Goal: Information Seeking & Learning: Learn about a topic

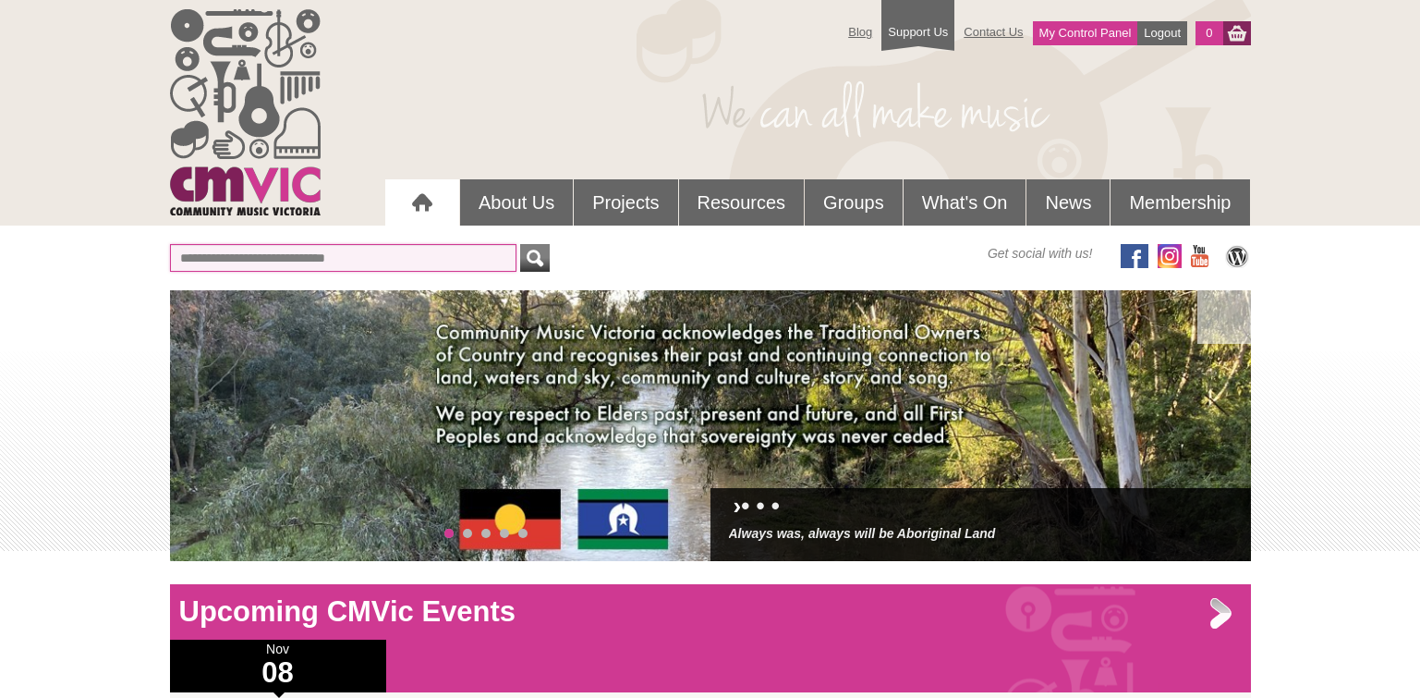
click at [356, 259] on input "text" at bounding box center [343, 258] width 347 height 28
type input "******"
click at [520, 244] on button "submit" at bounding box center [535, 258] width 30 height 28
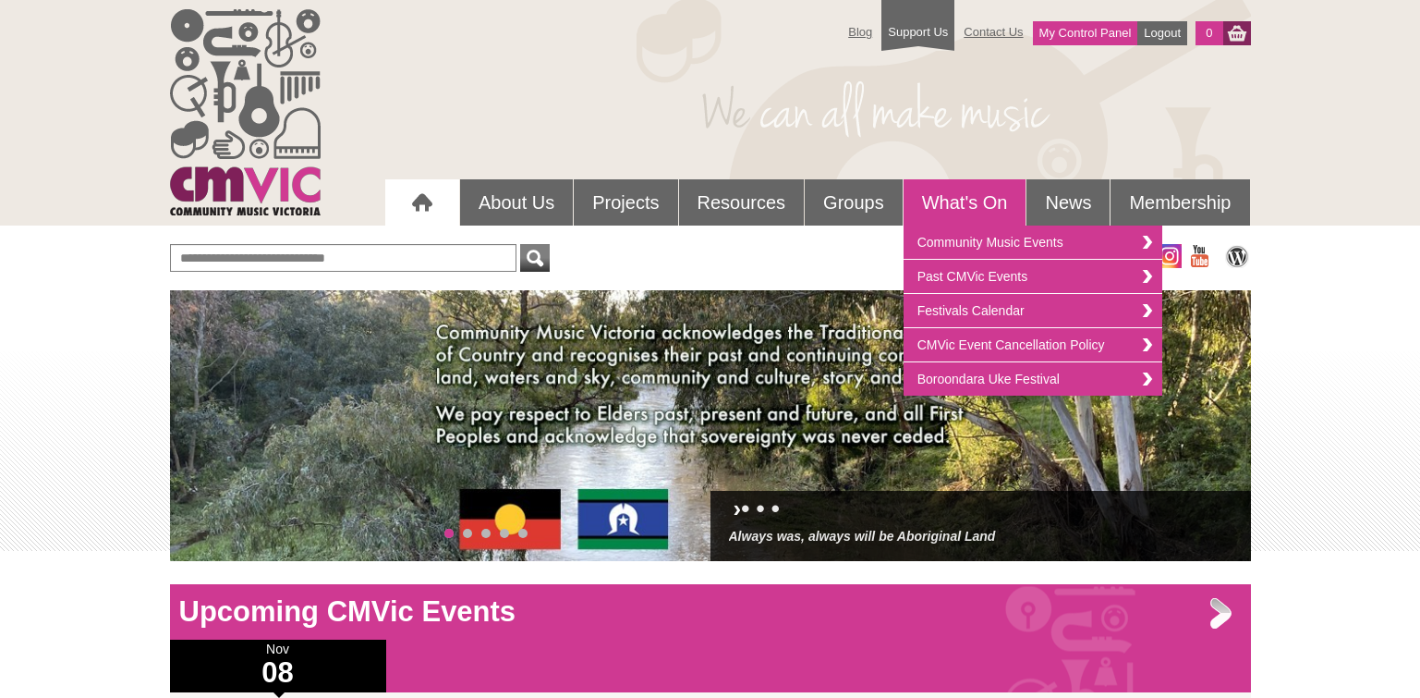
click at [954, 201] on link "What's On" at bounding box center [965, 202] width 123 height 46
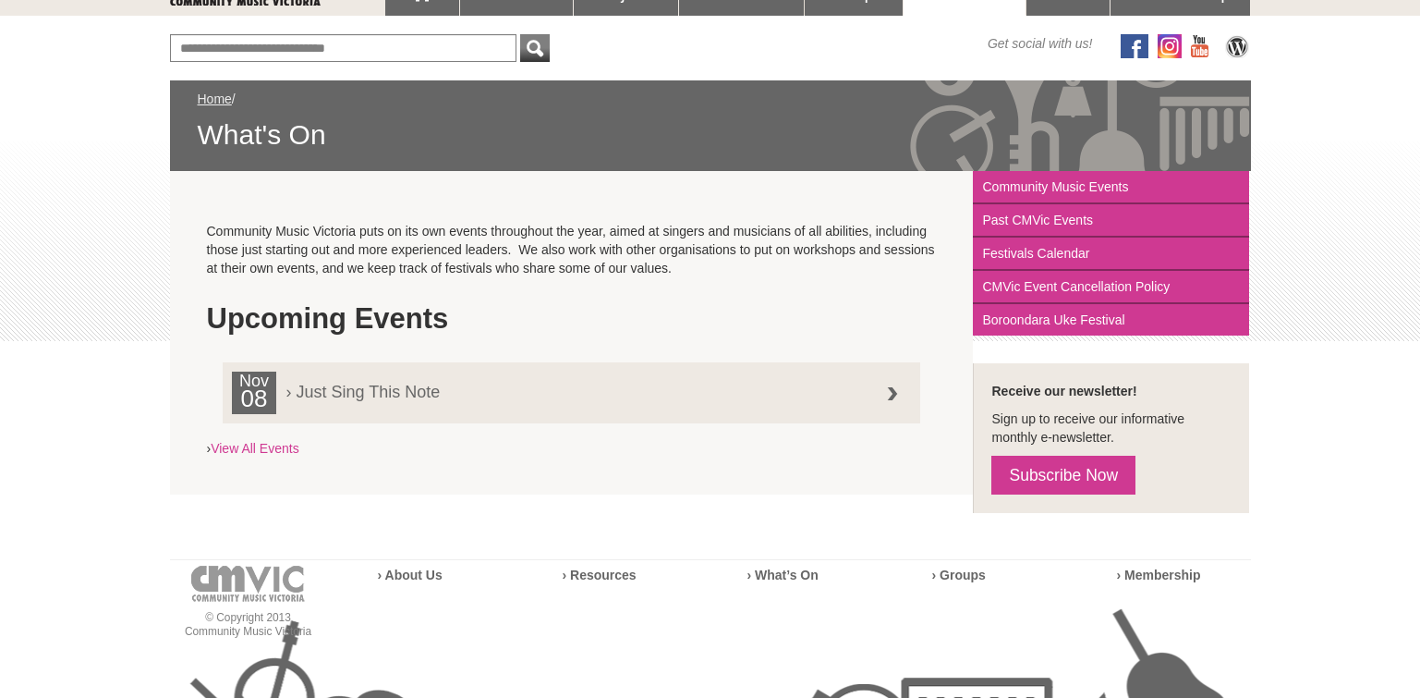
scroll to position [203, 0]
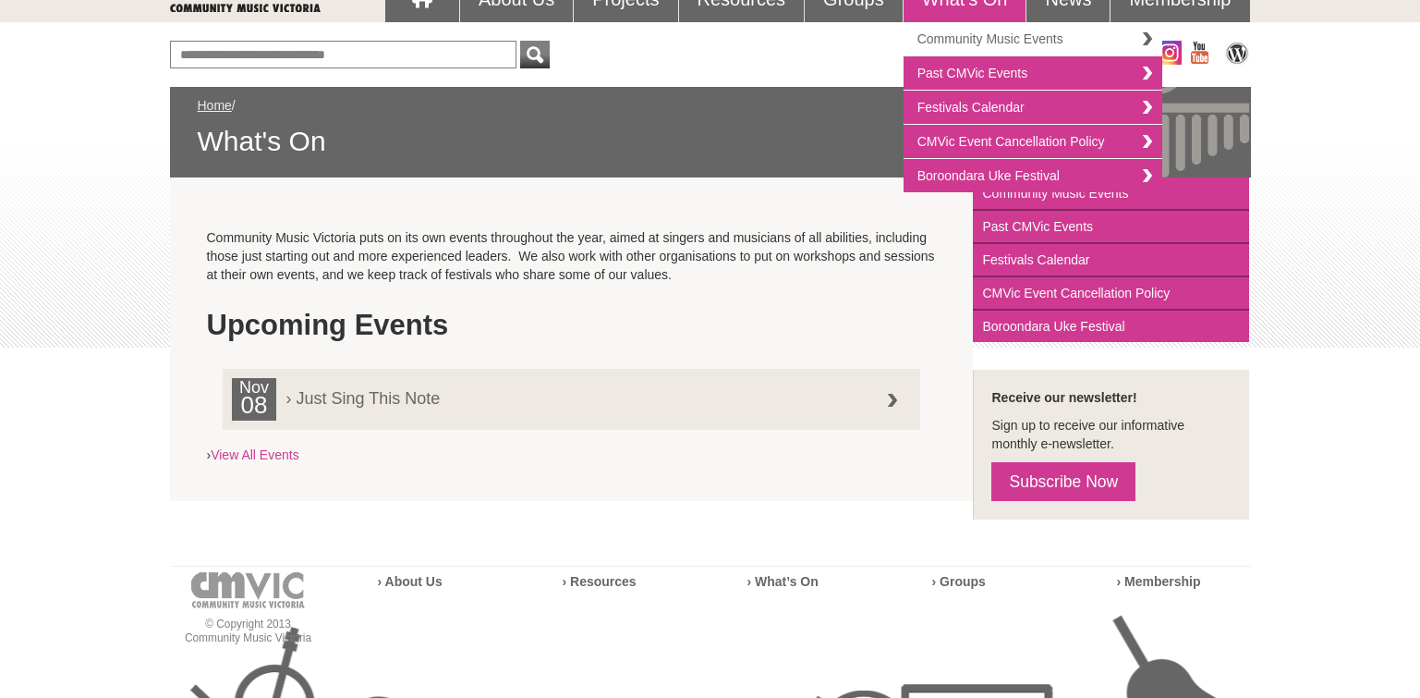
click at [983, 40] on link "Community Music Events" at bounding box center [1033, 39] width 259 height 34
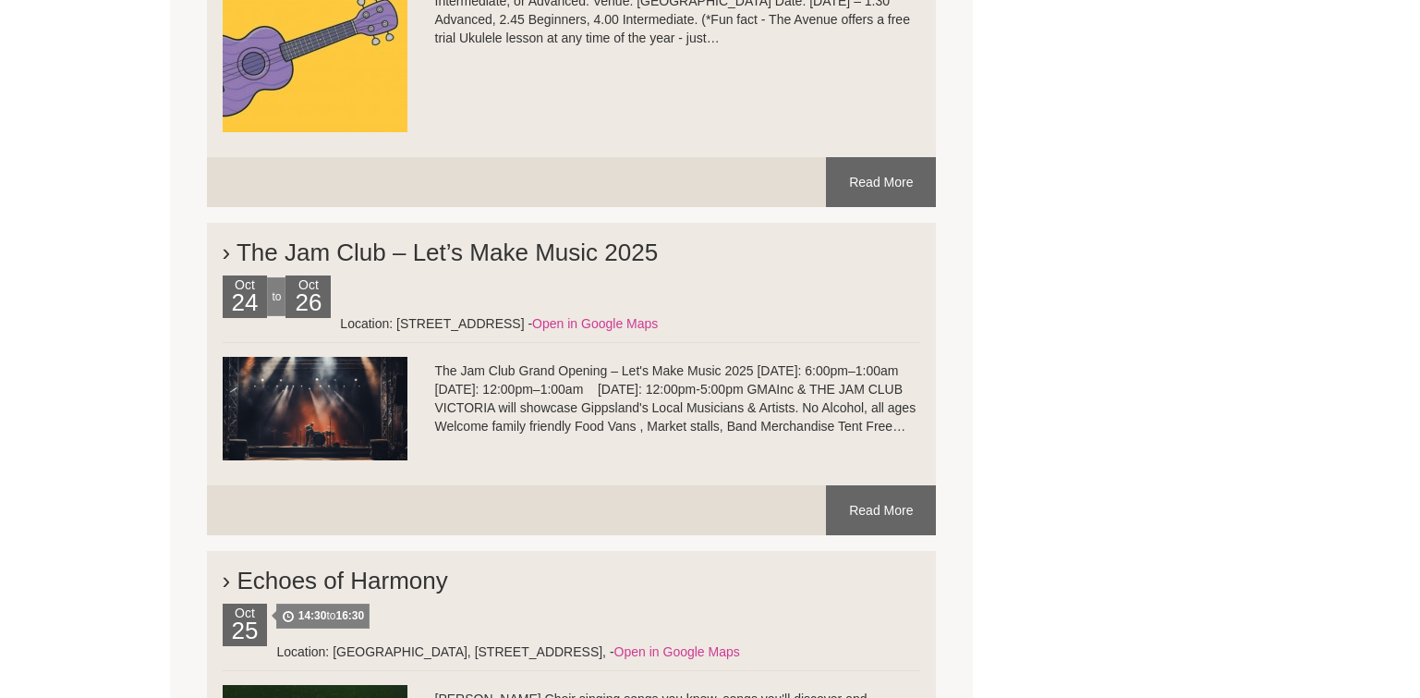
scroll to position [6002, 0]
click at [870, 484] on link "Read More" at bounding box center [881, 509] width 110 height 50
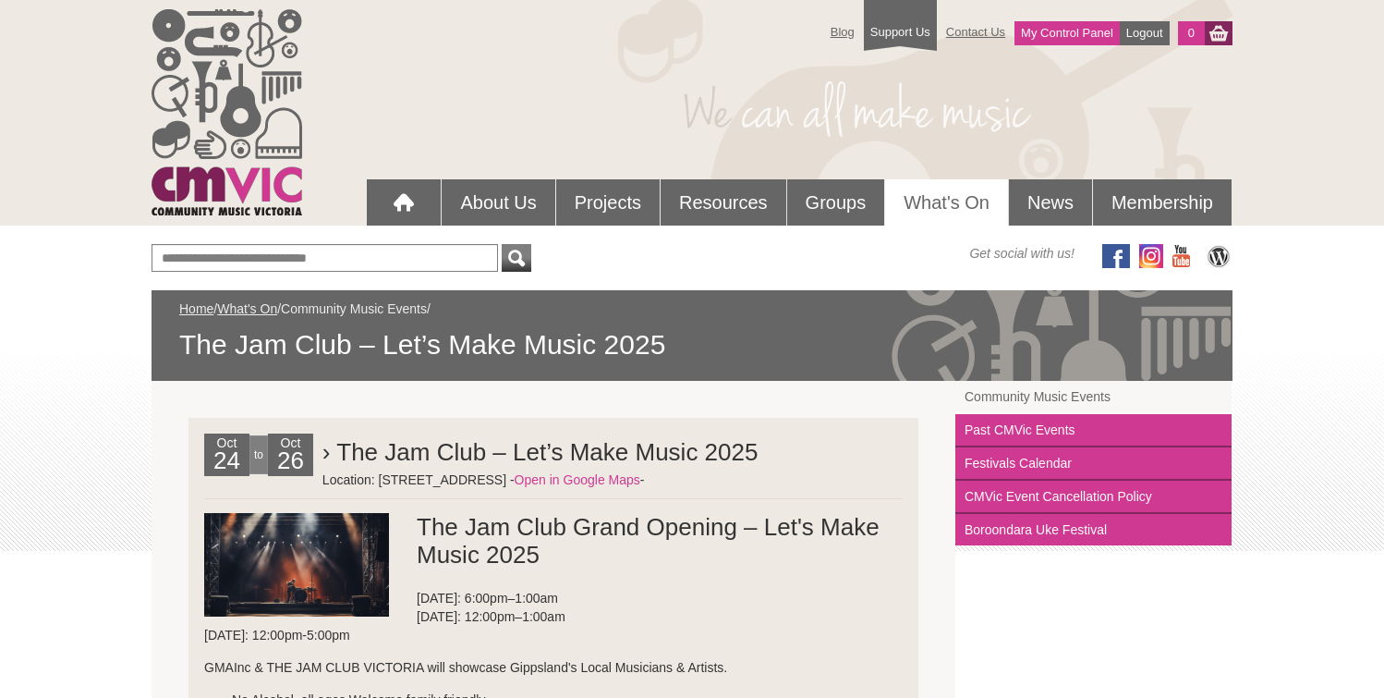
click at [334, 305] on link "Community Music Events" at bounding box center [354, 308] width 146 height 15
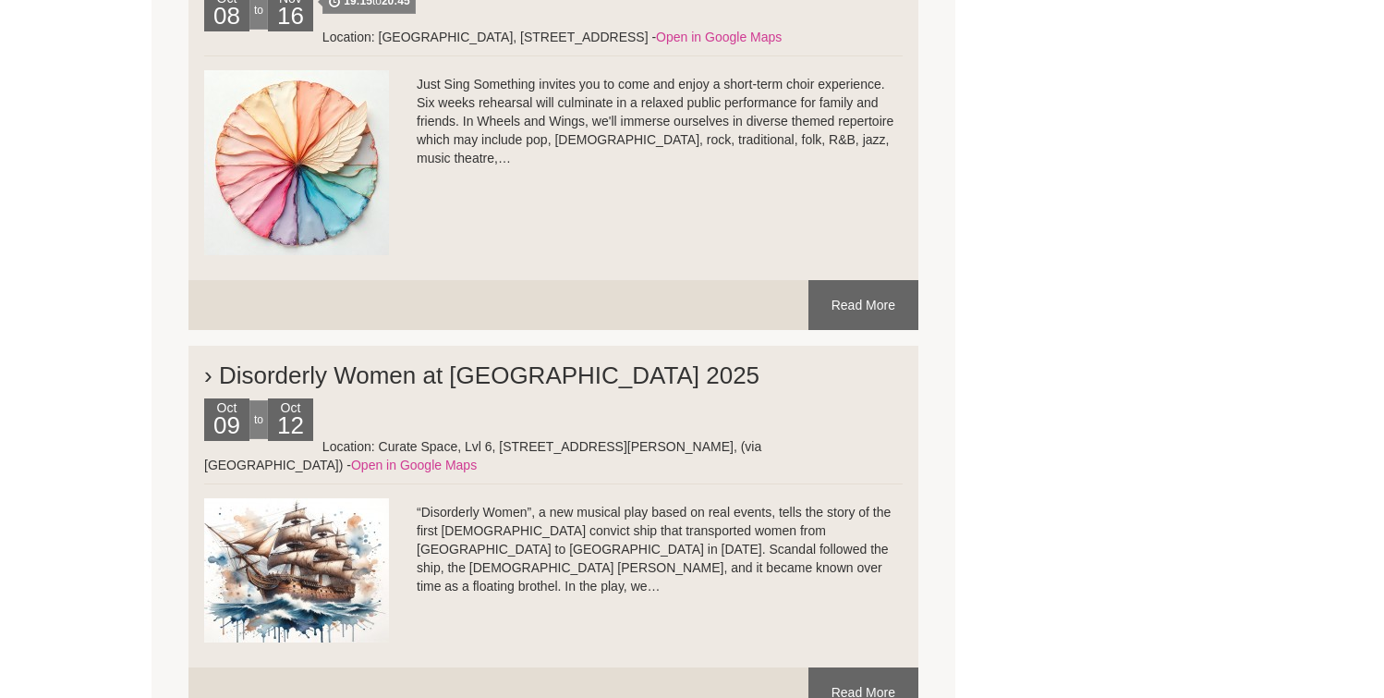
scroll to position [3733, 0]
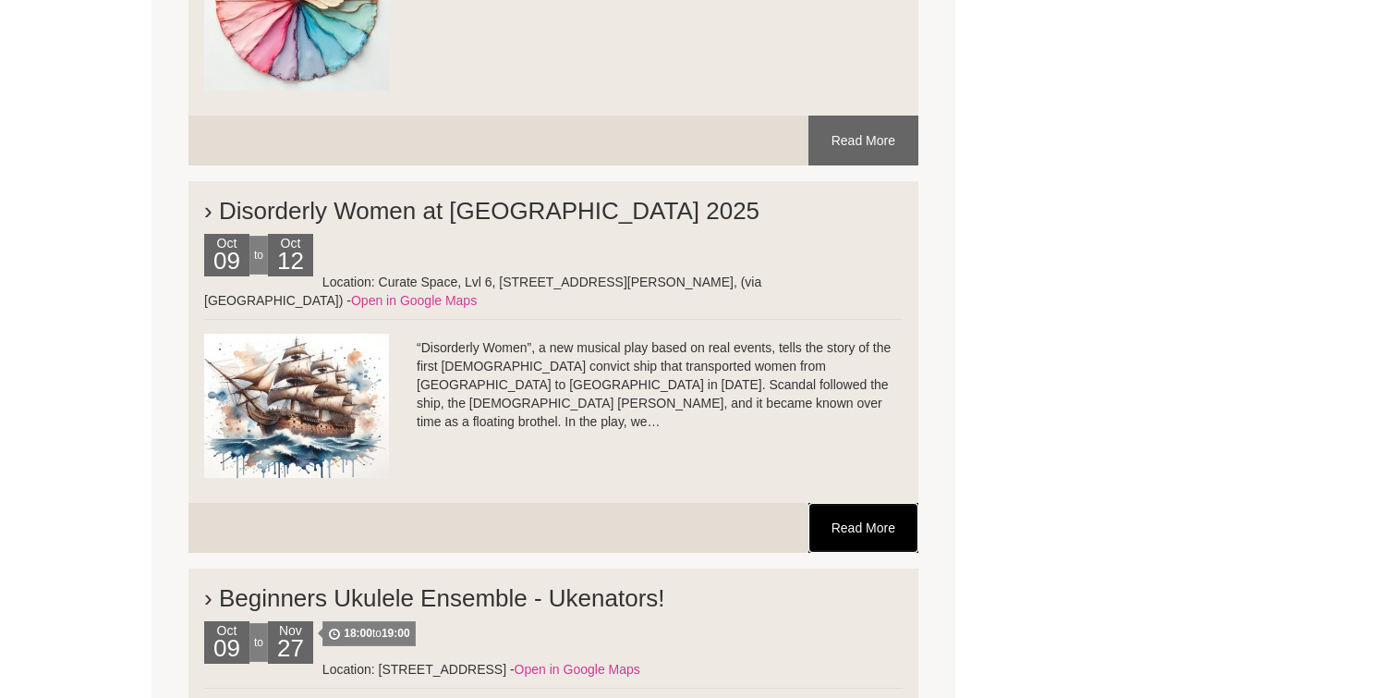
click at [839, 510] on link "Read More" at bounding box center [864, 528] width 110 height 50
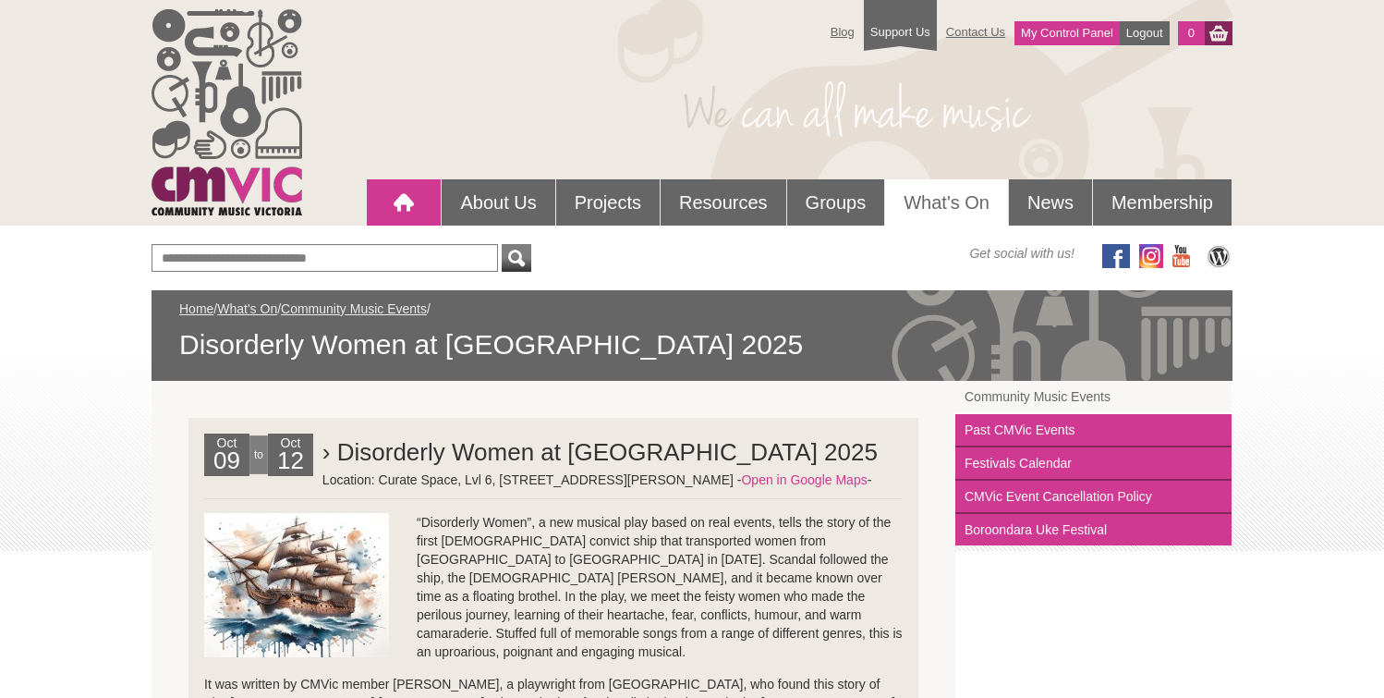
click at [415, 211] on div at bounding box center [403, 202] width 37 height 37
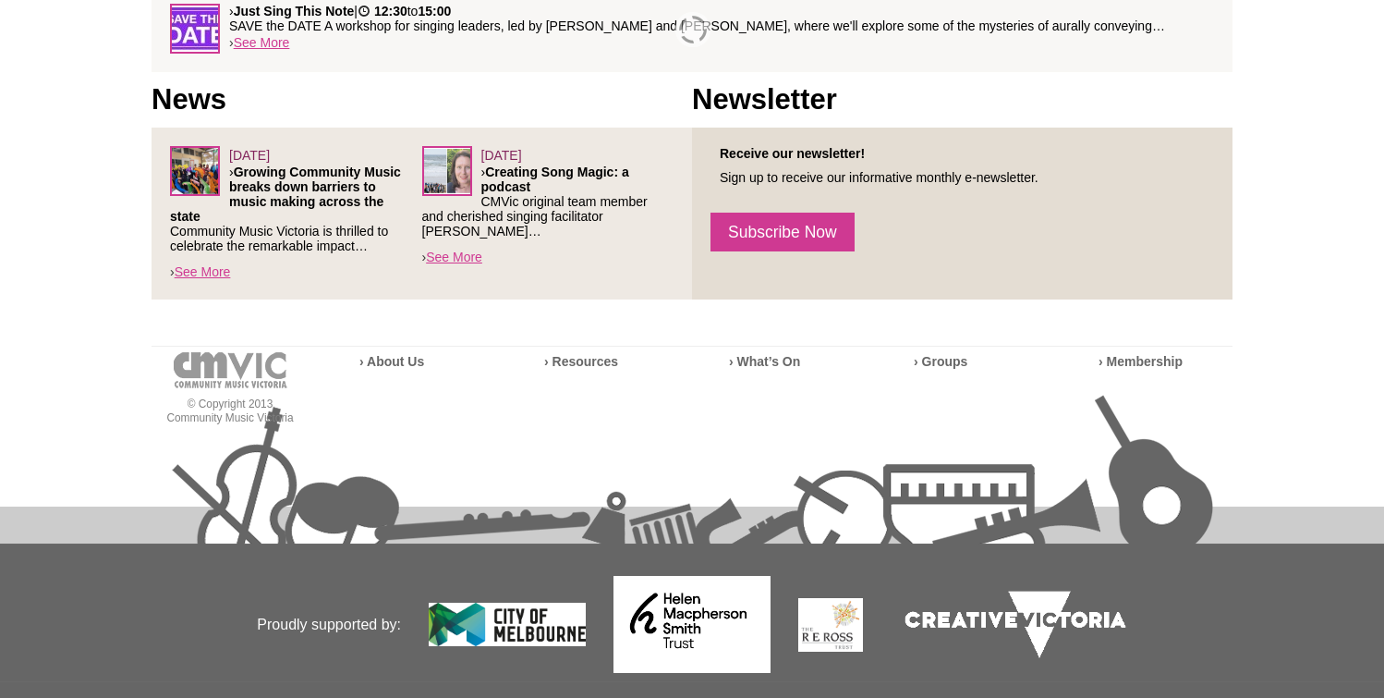
scroll to position [764, 0]
